Goal: Task Accomplishment & Management: Complete application form

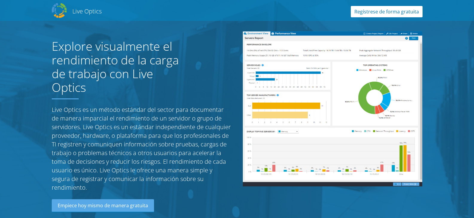
click at [390, 10] on link "Regístrese de forma gratuita" at bounding box center [387, 11] width 72 height 11
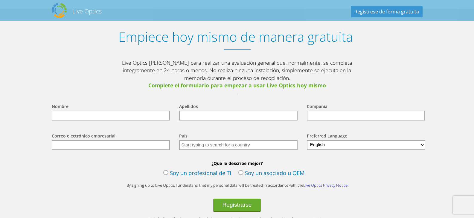
click at [86, 111] on input "text" at bounding box center [111, 116] width 118 height 10
type input "Hugo"
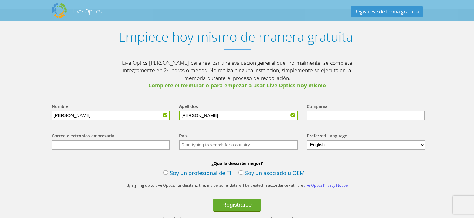
type input "Rolando"
type input "SIECA"
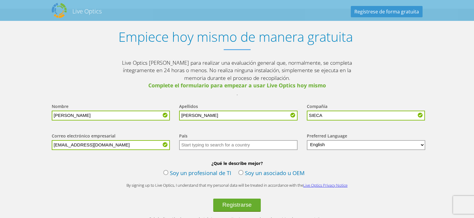
type input "hrvelez@sieca.int"
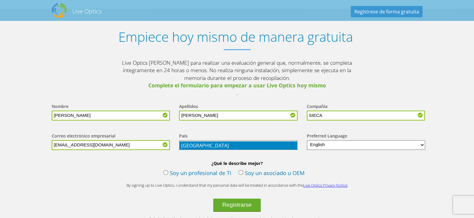
type input "[GEOGRAPHIC_DATA]"
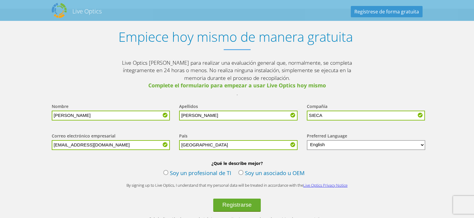
click at [324, 140] on select "English Deutsch Español Français Italiano Polski Português Русский 한국어 中文 日本語" at bounding box center [366, 145] width 119 height 10
click at [166, 169] on label "Soy un profesional de TI" at bounding box center [197, 173] width 68 height 9
click at [0, 0] on input "Soy un profesional de TI" at bounding box center [0, 0] width 0 height 0
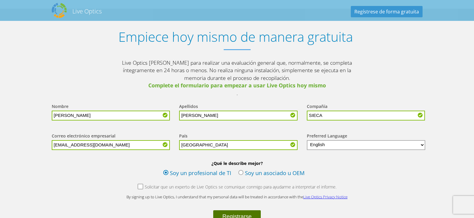
click at [237, 211] on button "Registrarse" at bounding box center [236, 217] width 47 height 13
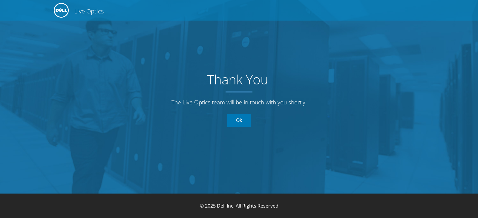
click at [241, 123] on link "Ok" at bounding box center [239, 120] width 24 height 13
